Goal: Task Accomplishment & Management: Manage account settings

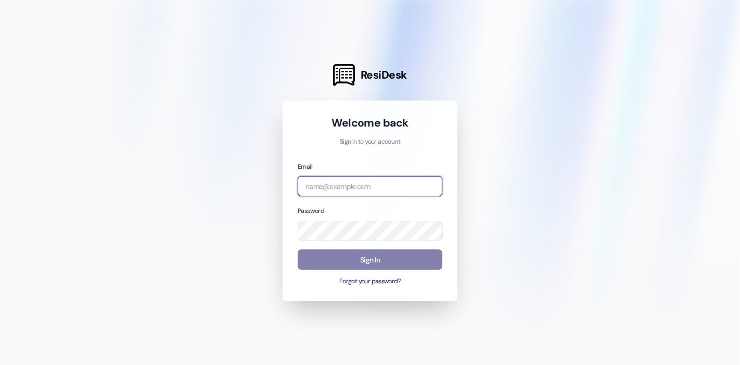
click at [359, 183] on input "email" at bounding box center [370, 186] width 145 height 20
type input "[EMAIL_ADDRESS][MEDICAL_DATA][DOMAIN_NAME]"
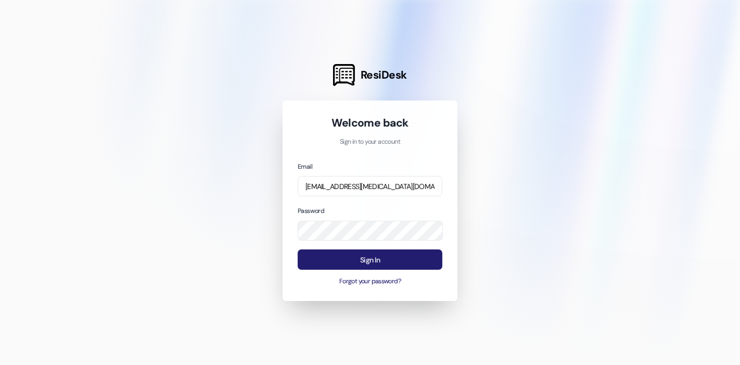
click at [419, 258] on button "Sign In" at bounding box center [370, 259] width 145 height 20
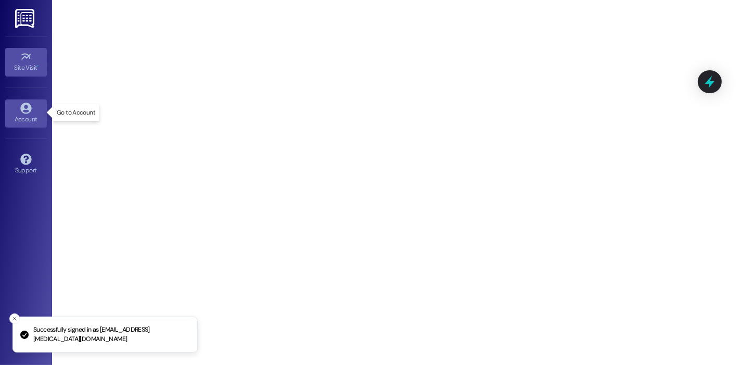
click at [33, 107] on link "Account" at bounding box center [26, 113] width 42 height 28
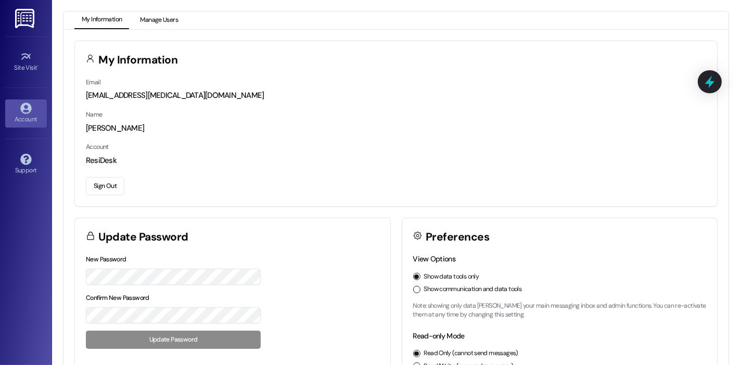
click at [154, 21] on button "Manage Users" at bounding box center [159, 20] width 53 height 18
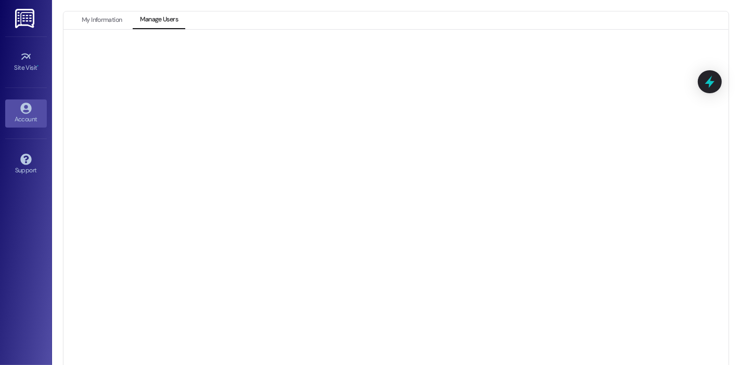
scroll to position [30, 0]
